Goal: Find contact information: Find contact information

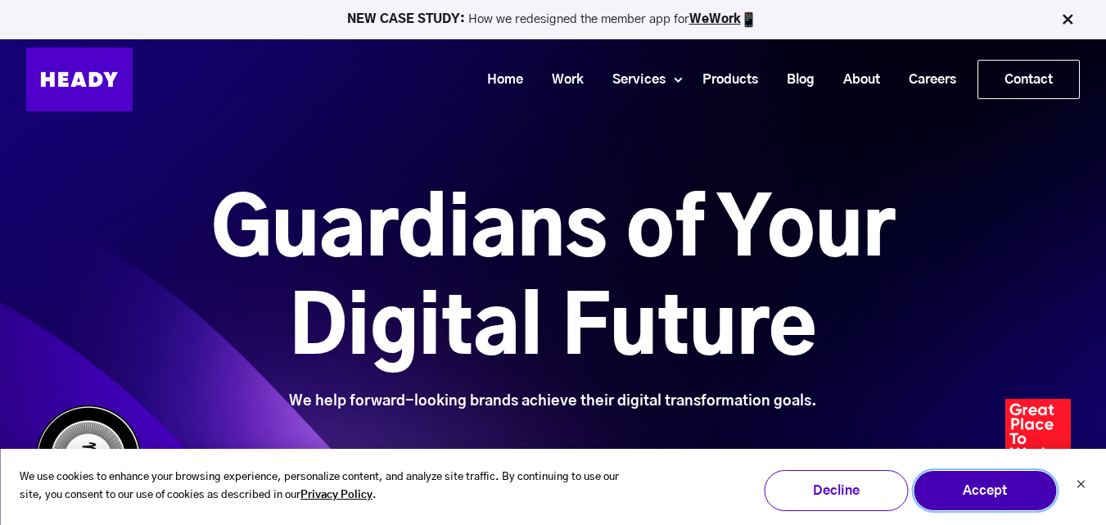
click at [1010, 492] on button "Accept" at bounding box center [985, 490] width 144 height 41
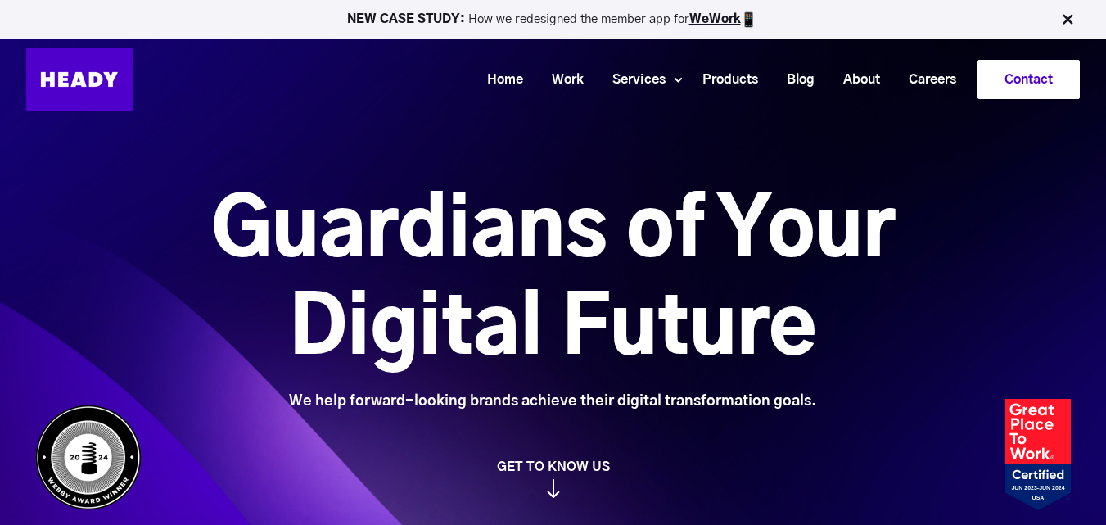
click at [1017, 95] on link "Contact" at bounding box center [1028, 80] width 101 height 38
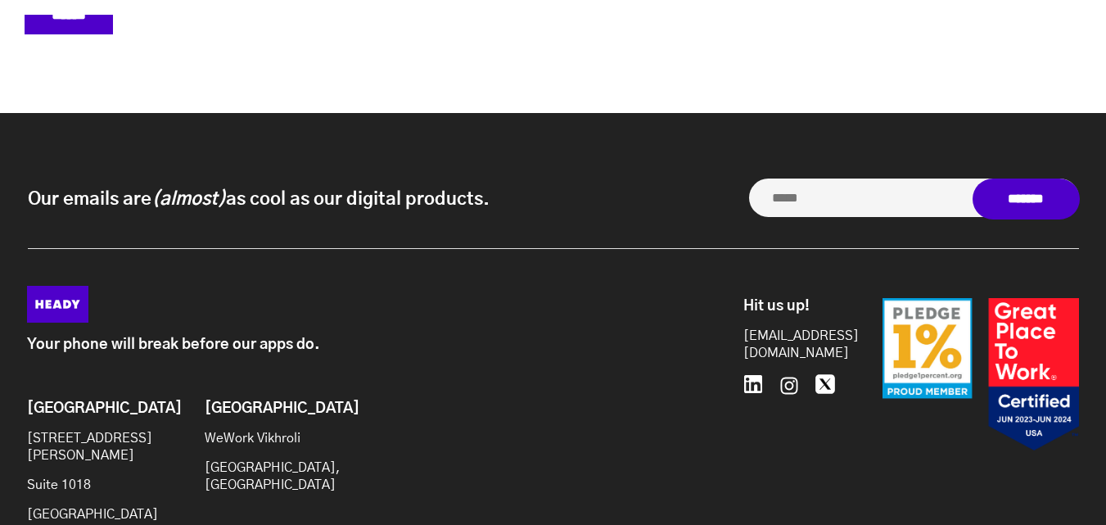
scroll to position [7172, 0]
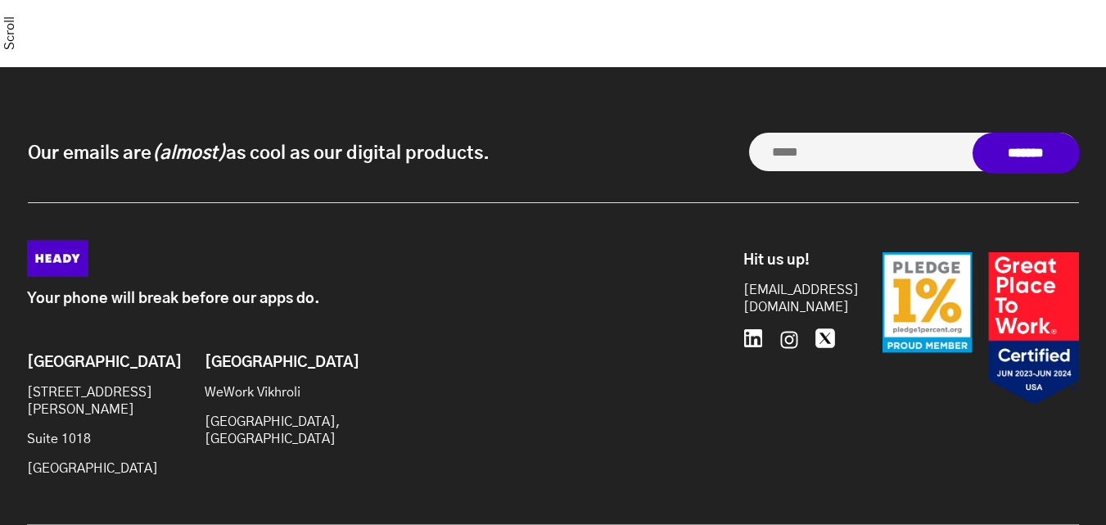
scroll to position [1494, 0]
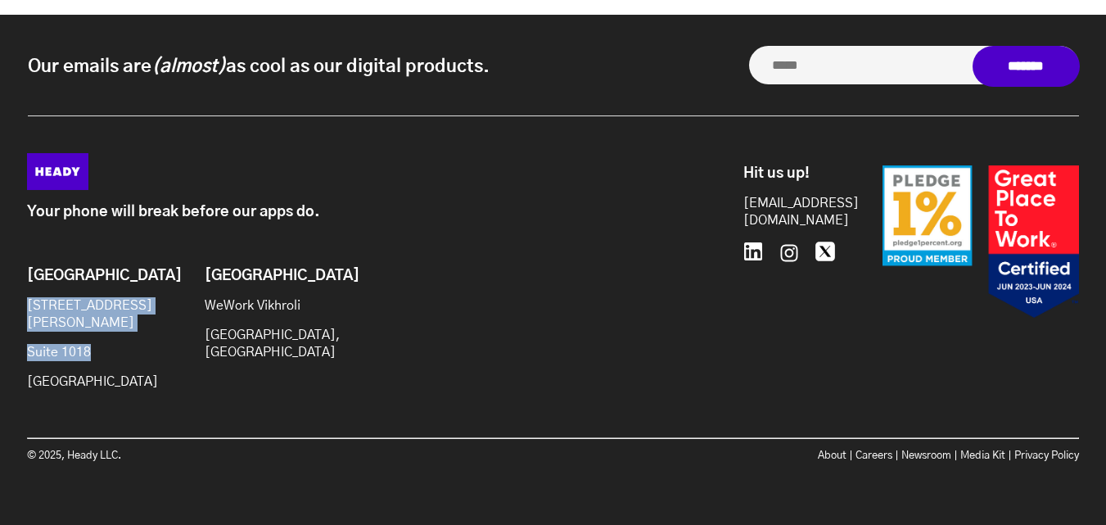
drag, startPoint x: 14, startPoint y: 314, endPoint x: 111, endPoint y: 354, distance: 105.3
click at [111, 354] on div "Your phone will break before our apps do. Brooklyn [STREET_ADDRESS][PERSON_NAME…" at bounding box center [553, 317] width 1085 height 328
copy div "[STREET_ADDRESS][PERSON_NAME]"
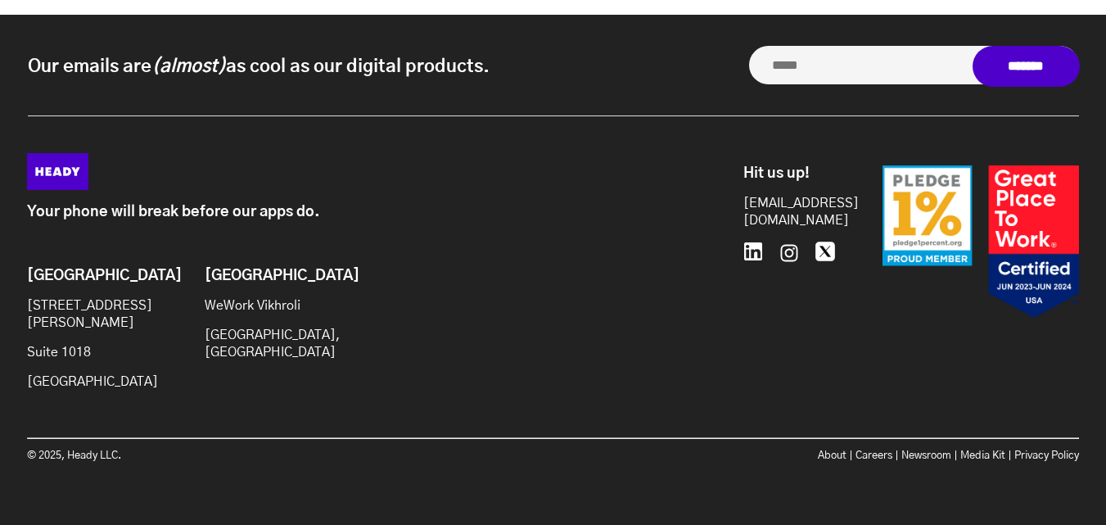
click at [99, 381] on p "[GEOGRAPHIC_DATA]" at bounding box center [93, 381] width 133 height 17
copy p "NY"
click at [129, 373] on p "[GEOGRAPHIC_DATA]" at bounding box center [93, 381] width 133 height 17
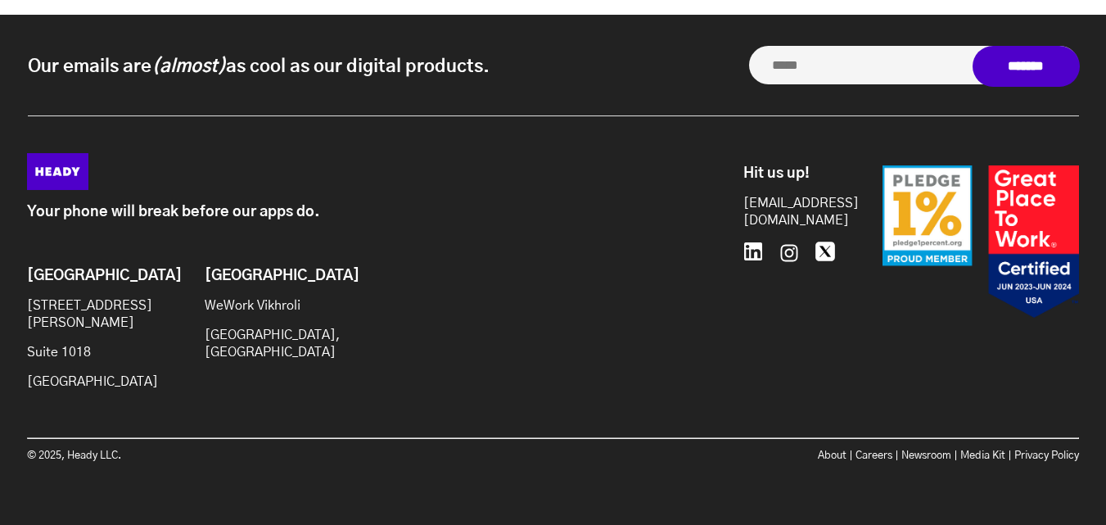
copy p "11201"
click at [67, 382] on p "[GEOGRAPHIC_DATA]" at bounding box center [93, 381] width 133 height 17
drag, startPoint x: 733, startPoint y: 210, endPoint x: 837, endPoint y: 214, distance: 104.9
click at [837, 214] on div "Hit us up! hello@heady.io 646.480.0489" at bounding box center [905, 252] width 348 height 198
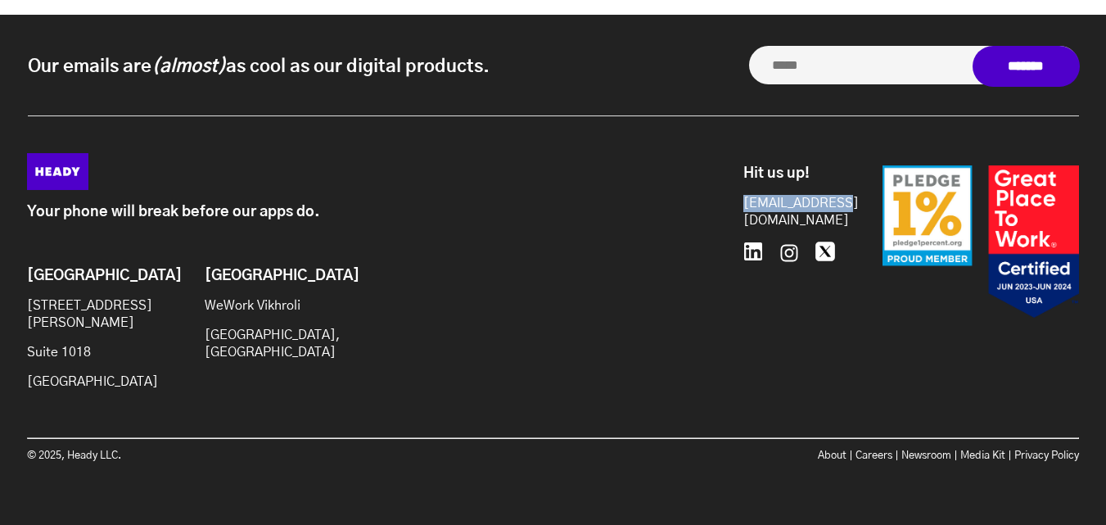
copy link "[EMAIL_ADDRESS][DOMAIN_NAME]"
click at [790, 247] on icon at bounding box center [789, 252] width 23 height 23
click at [749, 251] on icon at bounding box center [753, 251] width 20 height 20
click at [1035, 452] on link "Privacy Policy" at bounding box center [1046, 455] width 65 height 11
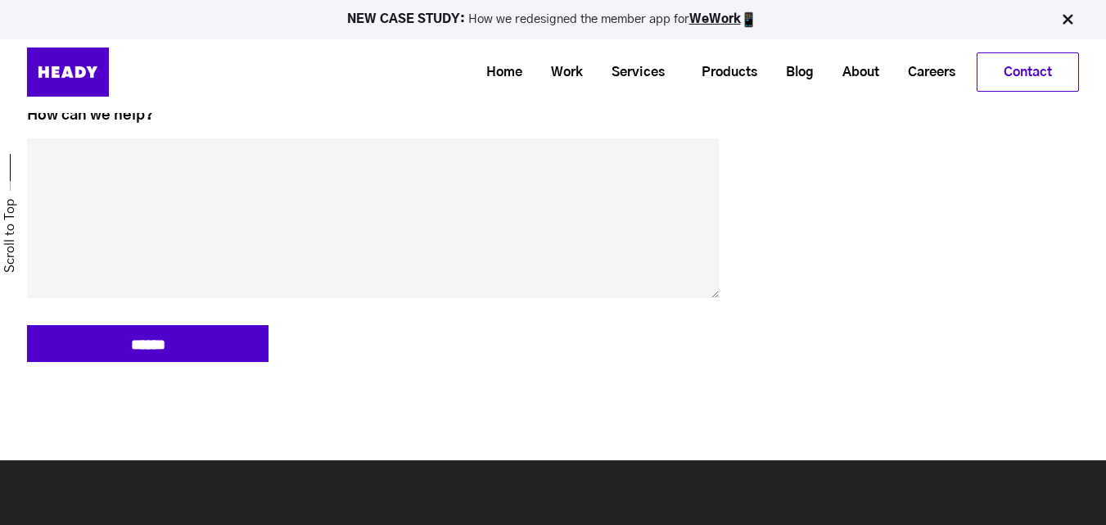
scroll to position [757, 0]
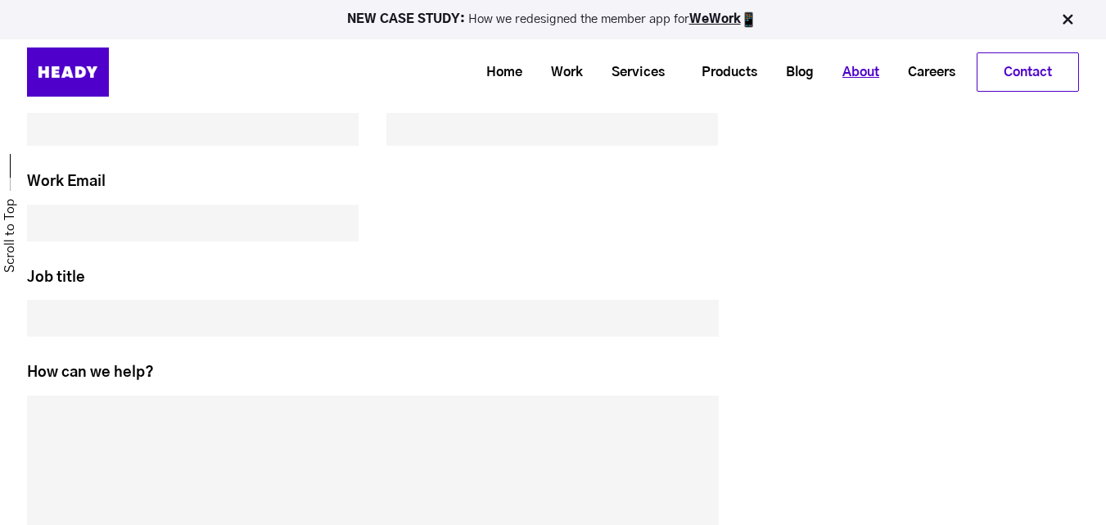
click at [853, 65] on link "About" at bounding box center [854, 72] width 65 height 30
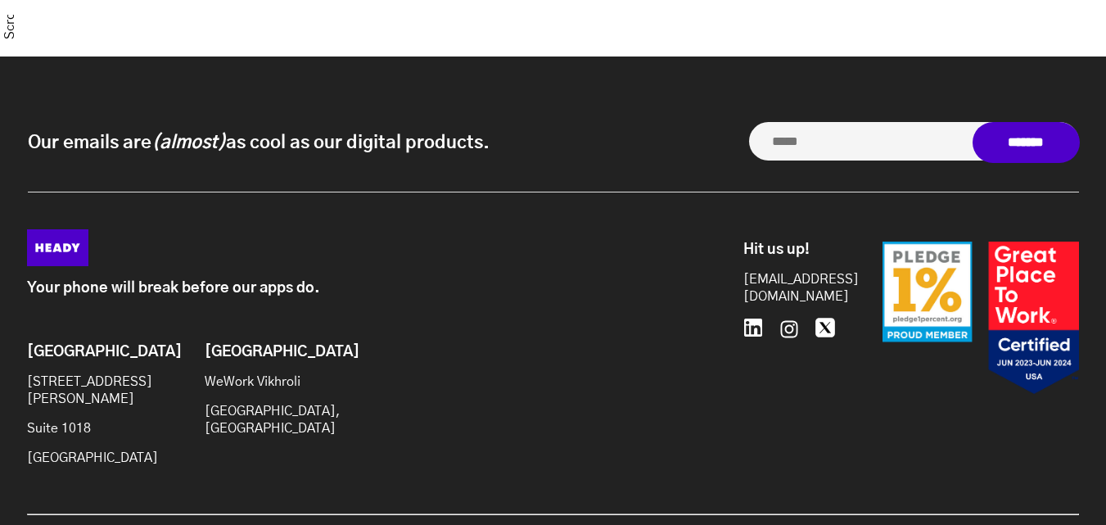
scroll to position [1494, 0]
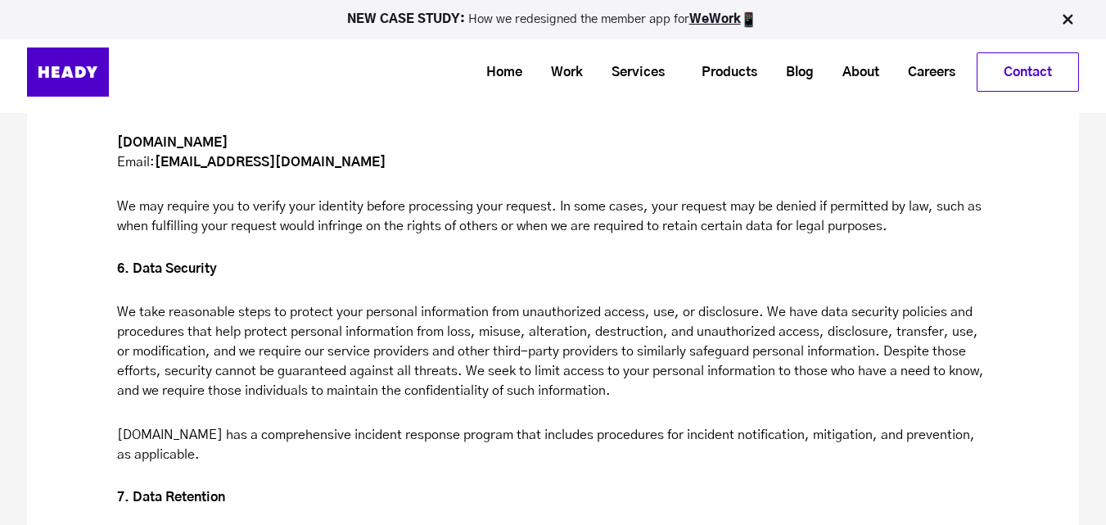
scroll to position [4296, 0]
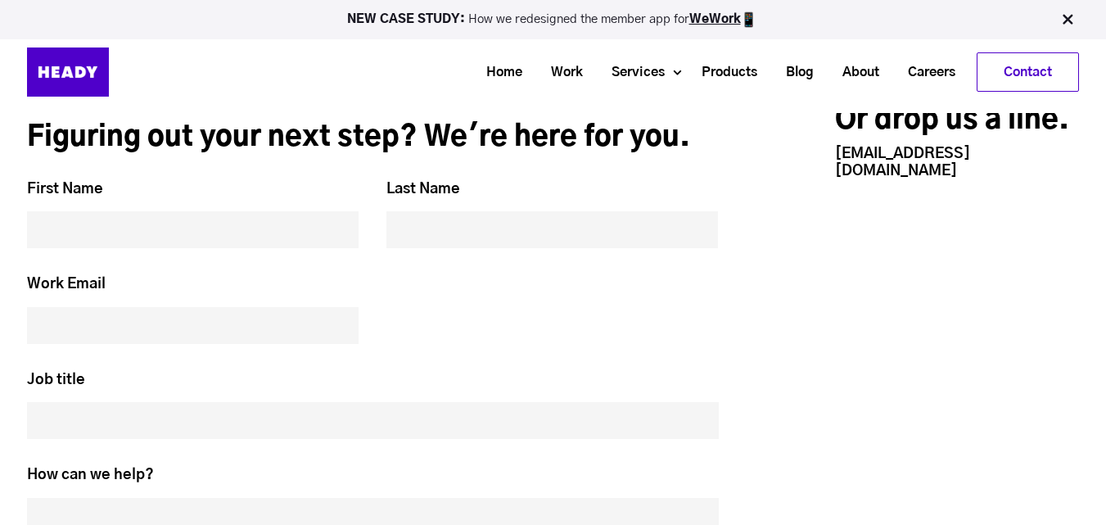
scroll to position [7058, 0]
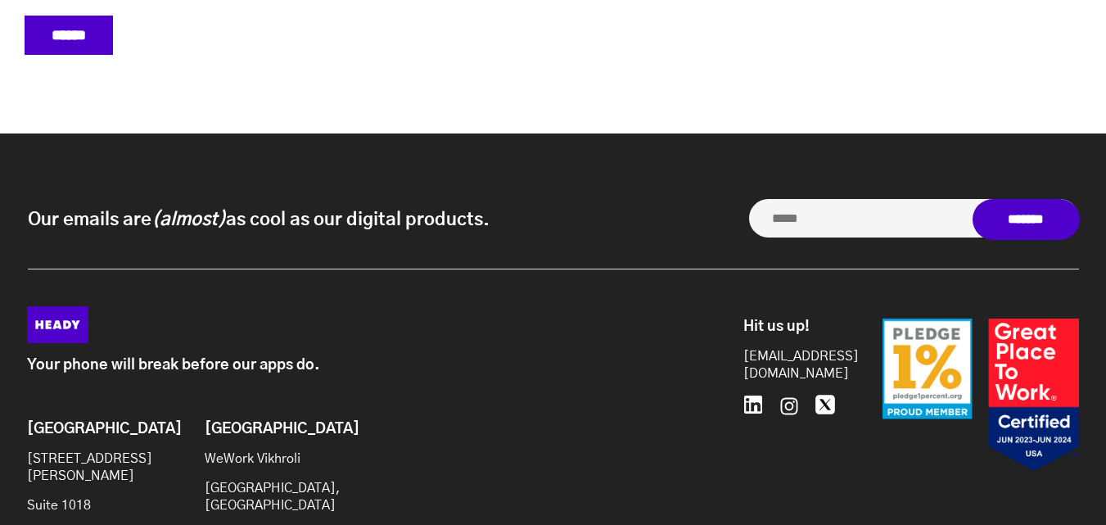
scroll to position [7172, 0]
